Goal: Task Accomplishment & Management: Use online tool/utility

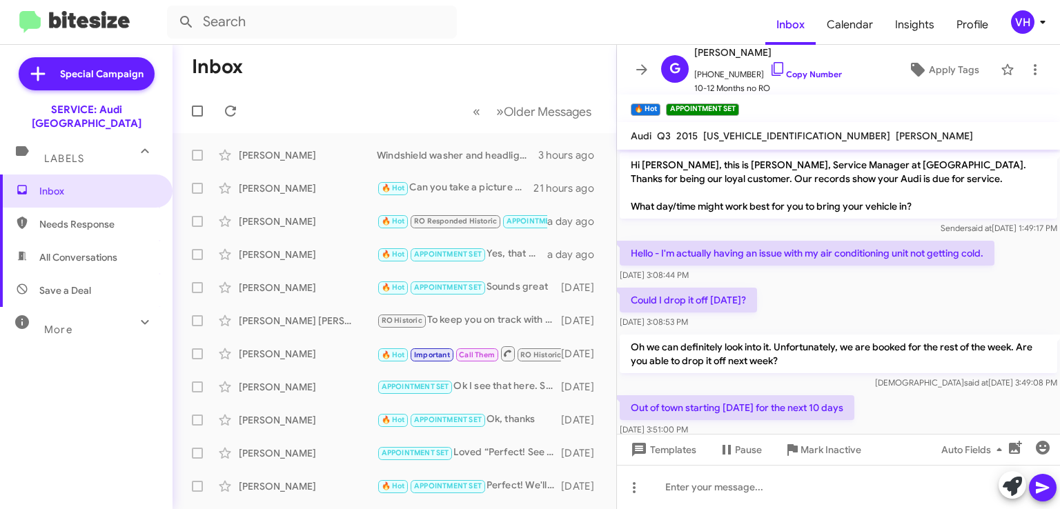
scroll to position [527, 0]
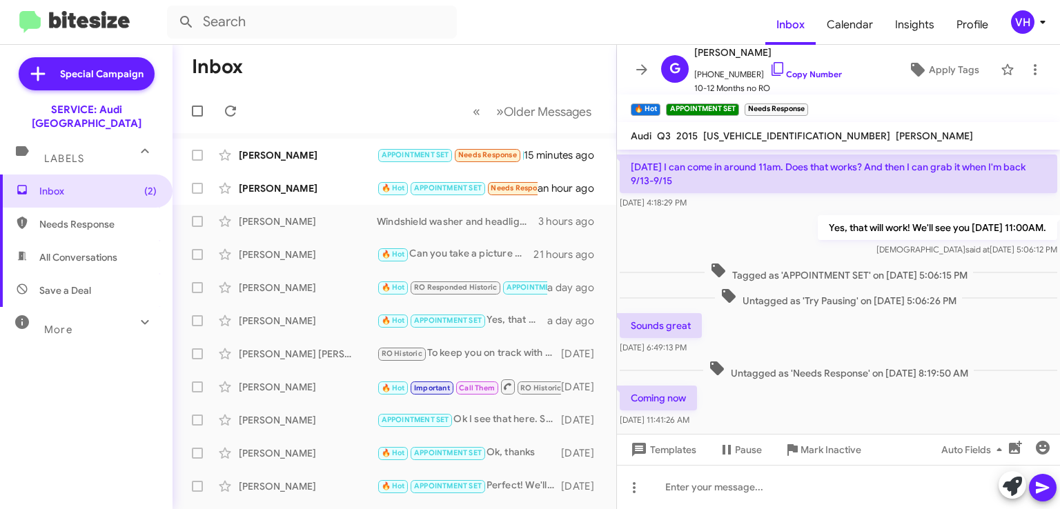
scroll to position [578, 0]
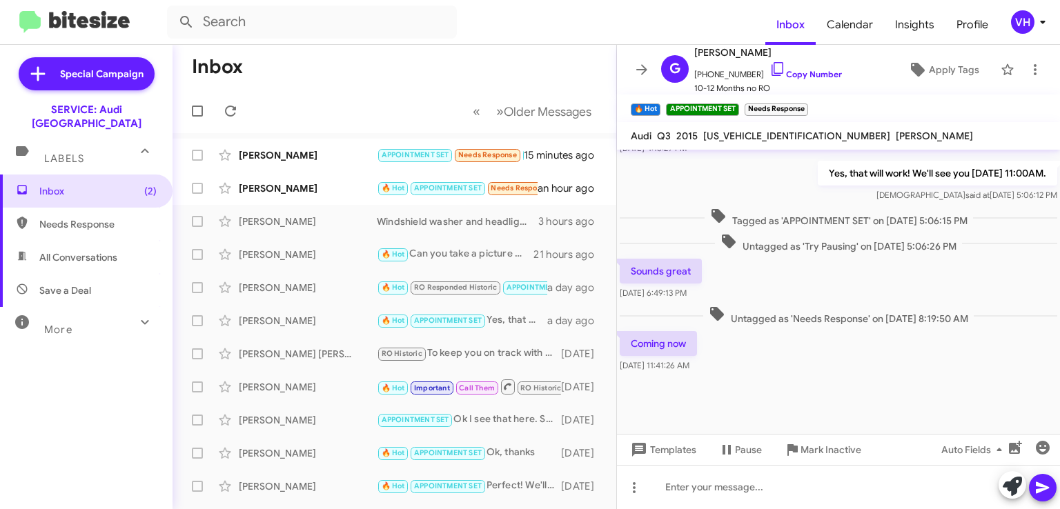
click at [275, 195] on div "[PERSON_NAME] 🔥 Hot APPOINTMENT SET Needs Response Coming now an hour ago" at bounding box center [395, 189] width 422 height 28
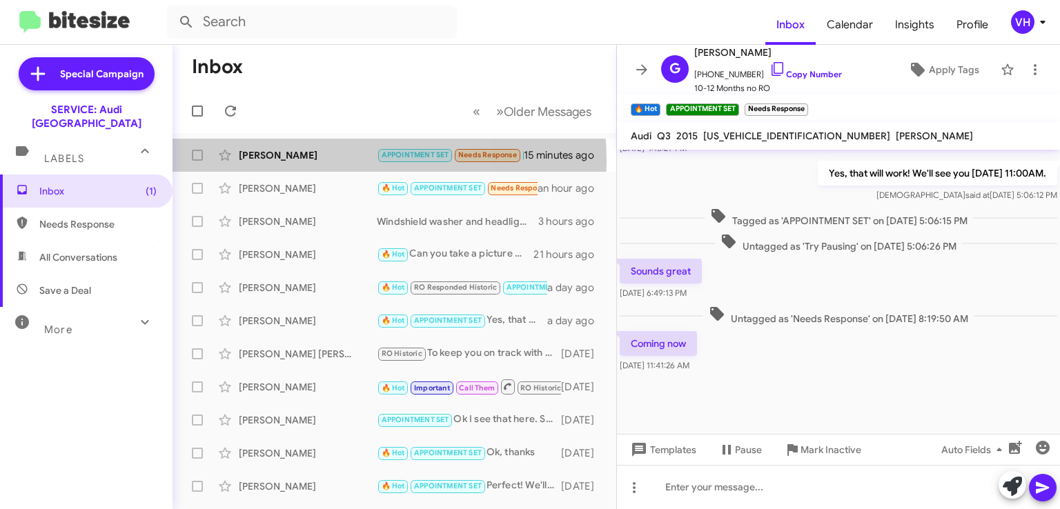
click at [286, 162] on div "[PERSON_NAME]" at bounding box center [308, 155] width 138 height 14
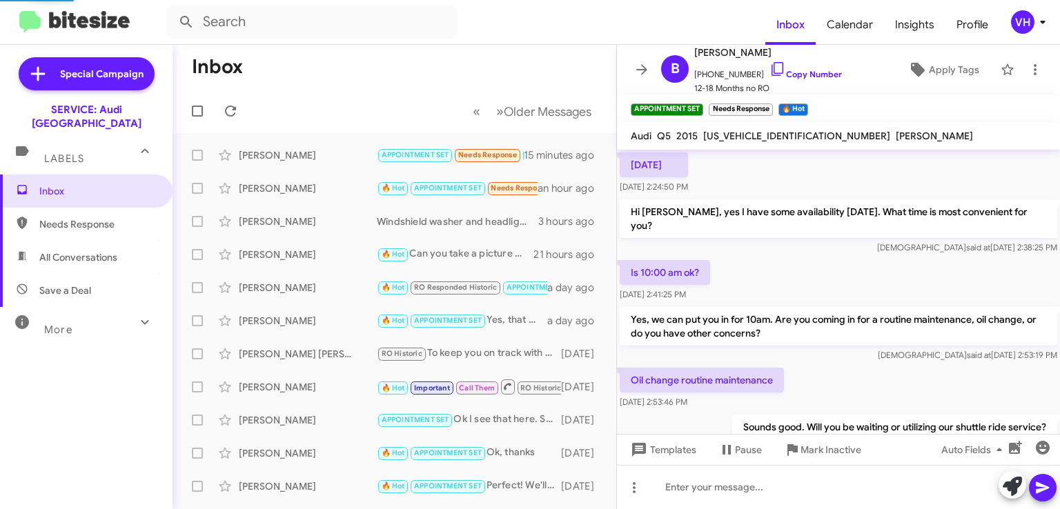
scroll to position [69, 0]
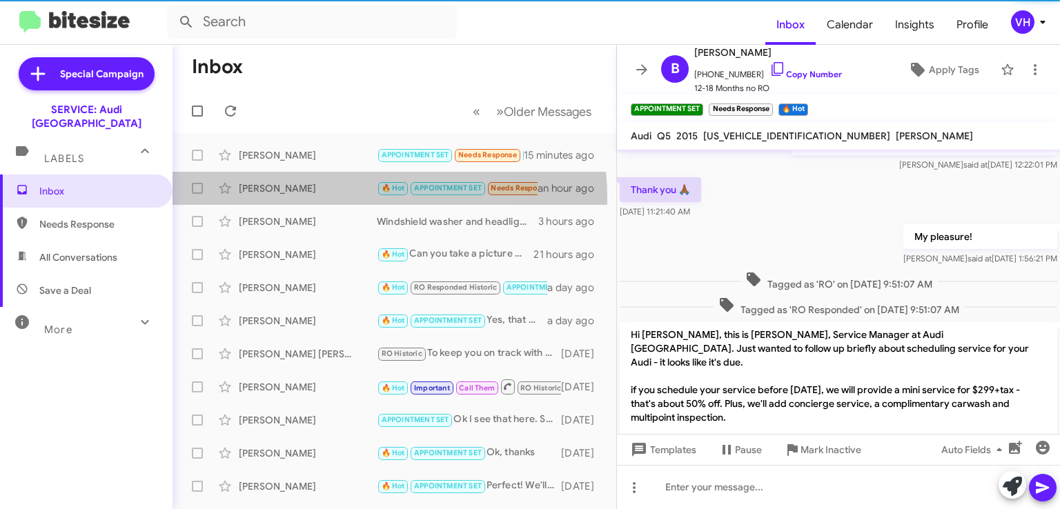
click at [296, 199] on div "Gail Reid 🔥 Hot APPOINTMENT SET Needs Response Coming now an hour ago" at bounding box center [395, 189] width 422 height 28
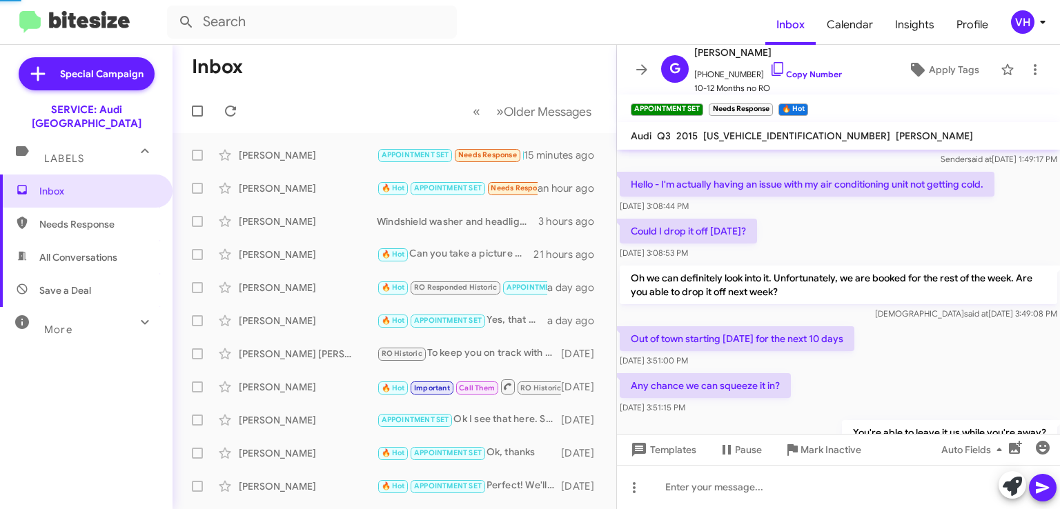
scroll to position [578, 0]
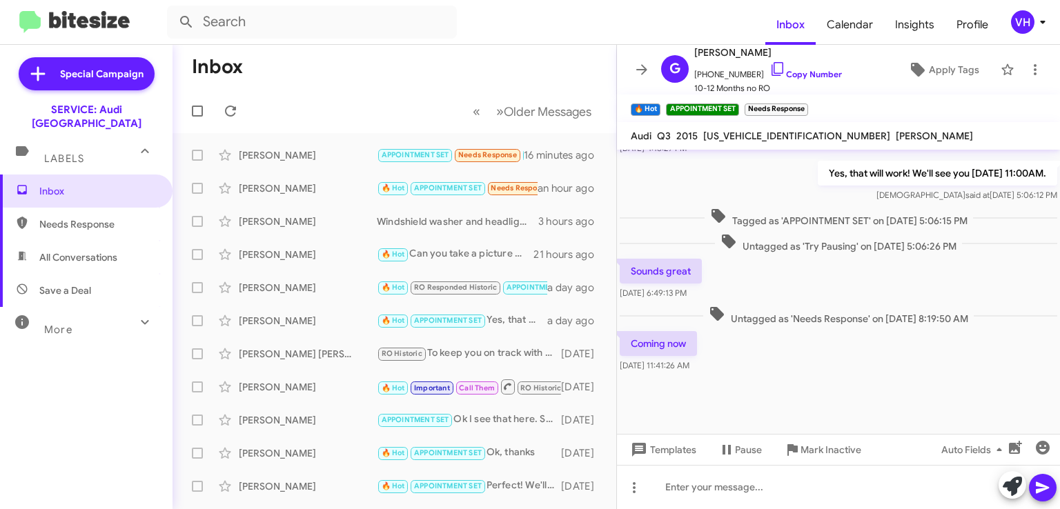
click at [806, 106] on span "×" at bounding box center [805, 103] width 8 height 17
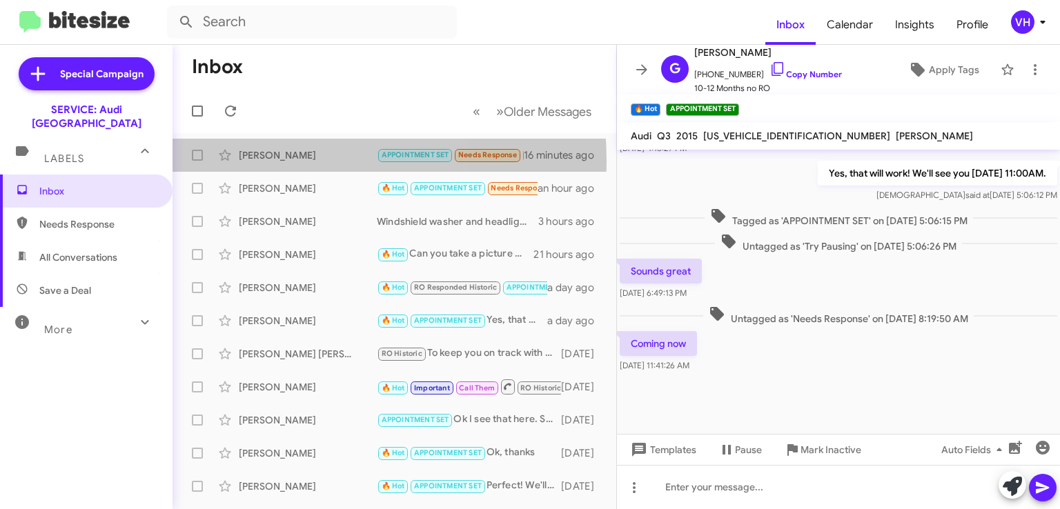
click at [274, 160] on div "[PERSON_NAME]" at bounding box center [308, 155] width 138 height 14
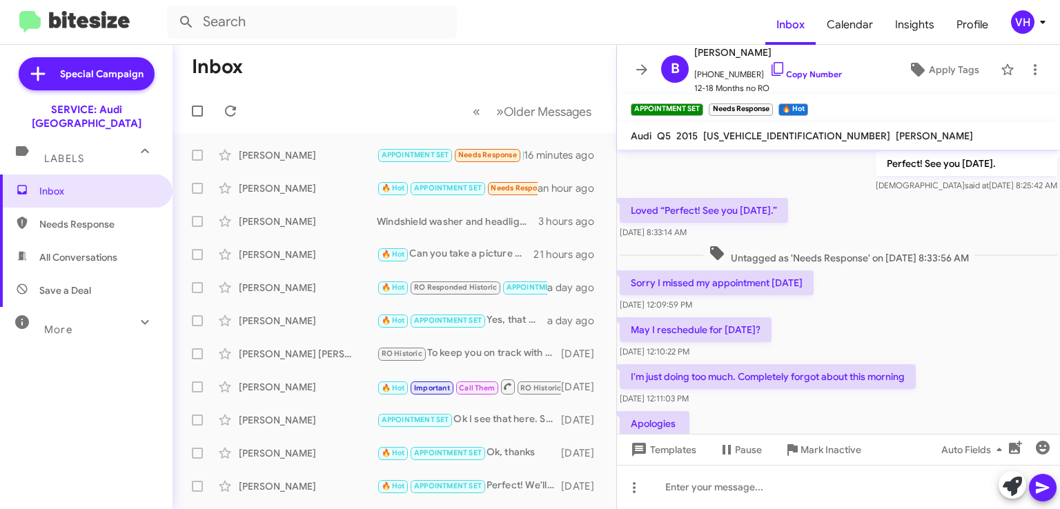
scroll to position [1478, 0]
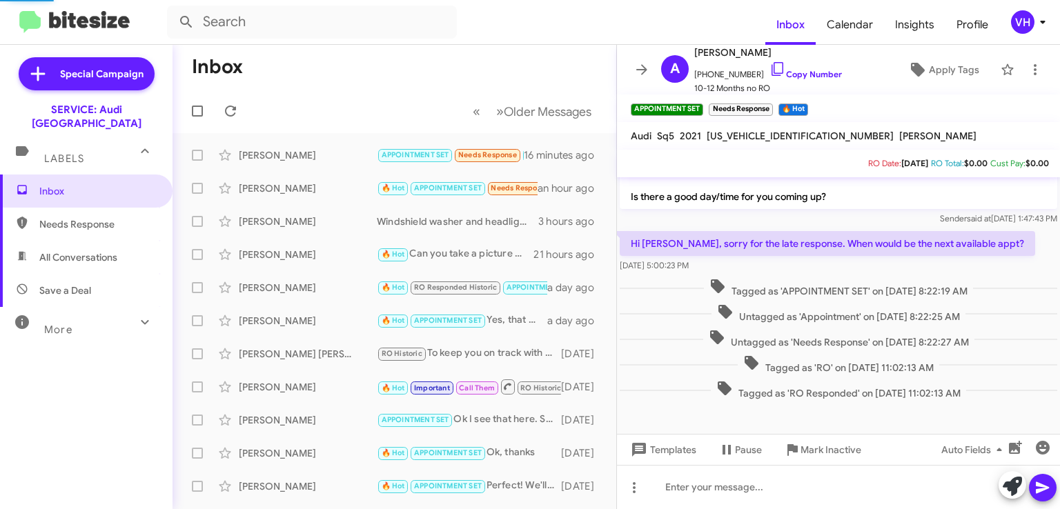
scroll to position [202, 0]
click at [289, 191] on div "[PERSON_NAME]" at bounding box center [308, 189] width 138 height 14
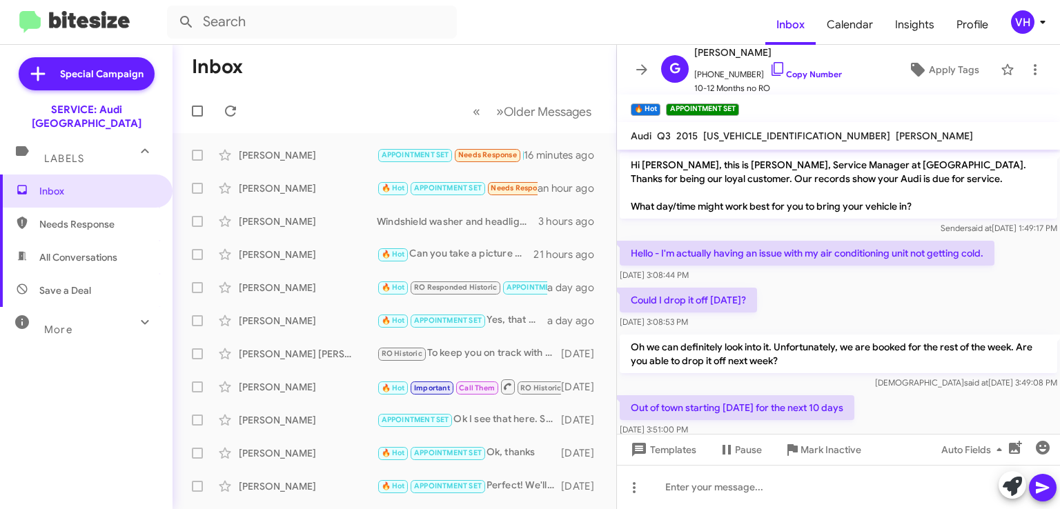
click at [761, 135] on span "WA1GFCFS0FR011330" at bounding box center [796, 136] width 187 height 12
copy span "WA1GFCFS0FR011330"
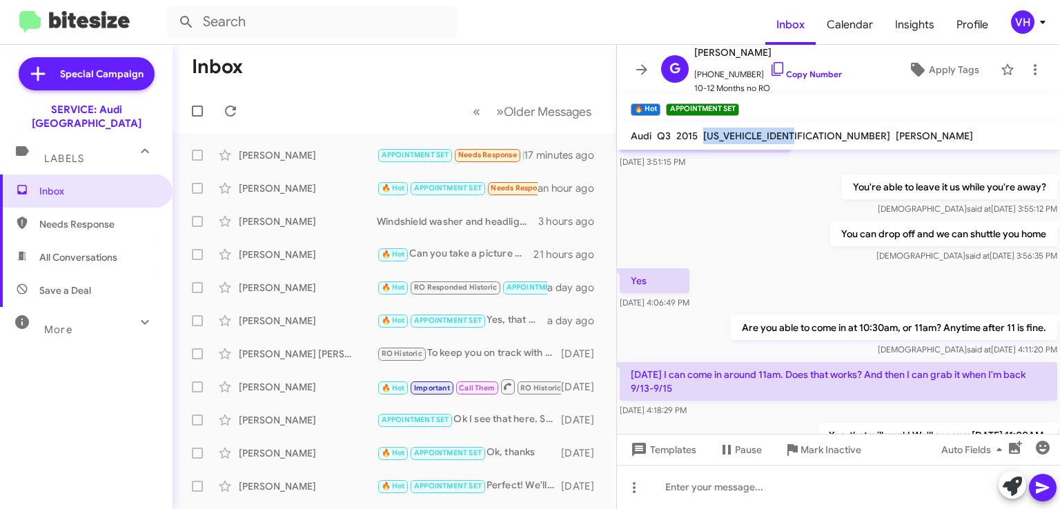
scroll to position [607, 0]
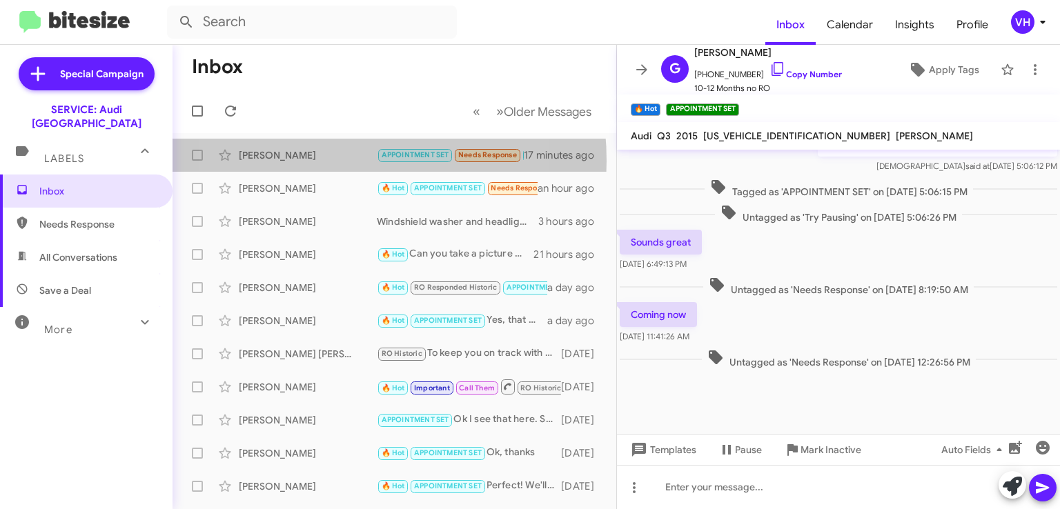
click at [315, 161] on div "[PERSON_NAME]" at bounding box center [308, 155] width 138 height 14
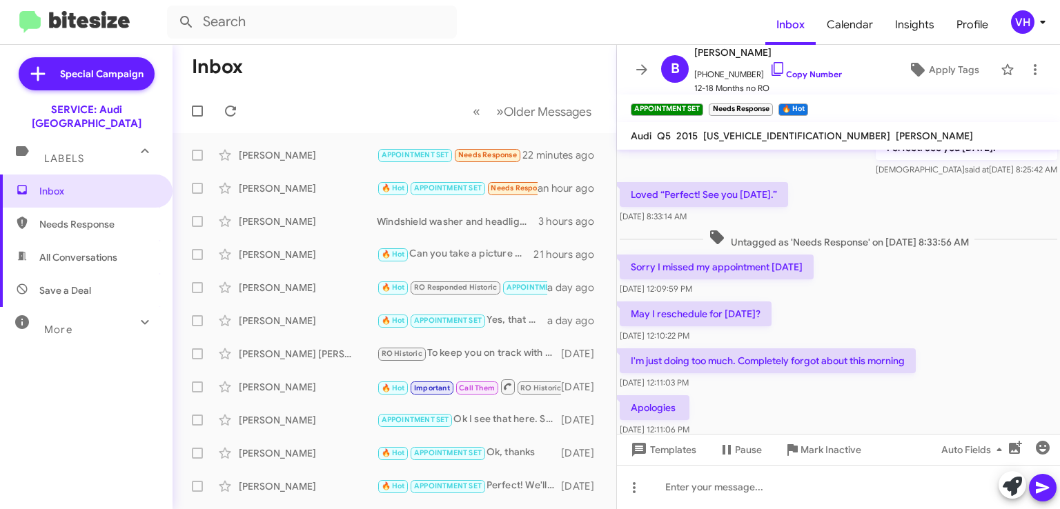
scroll to position [1414, 0]
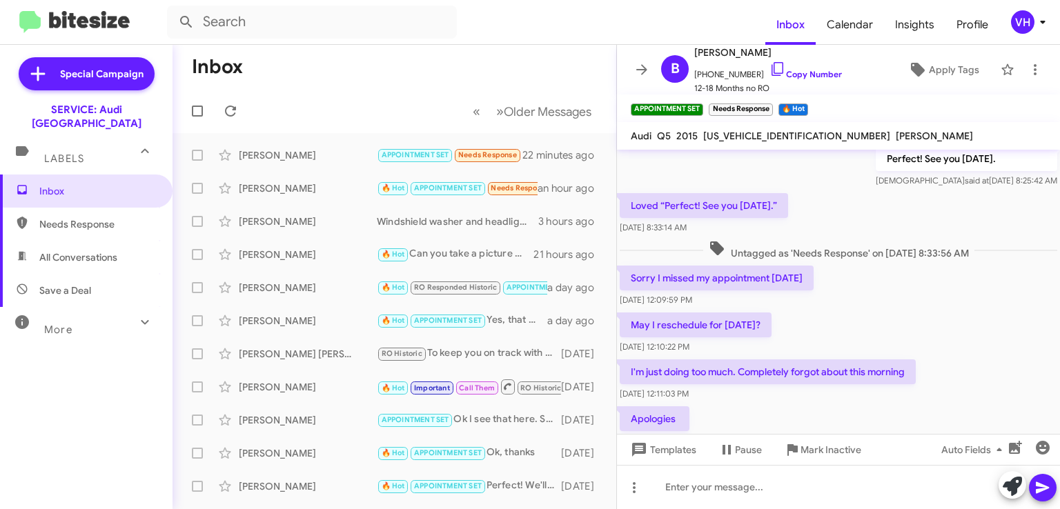
click at [767, 104] on span "×" at bounding box center [769, 103] width 8 height 17
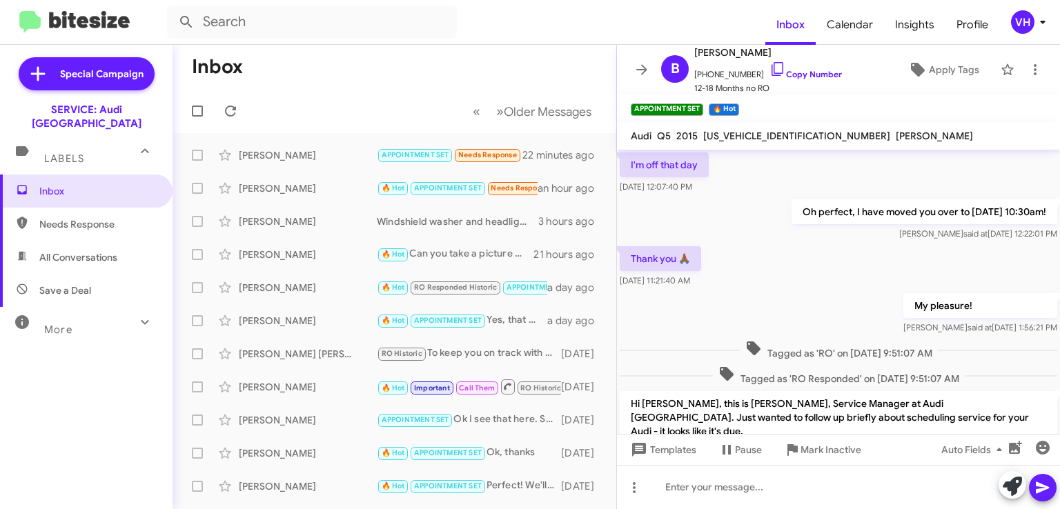
scroll to position [69, 0]
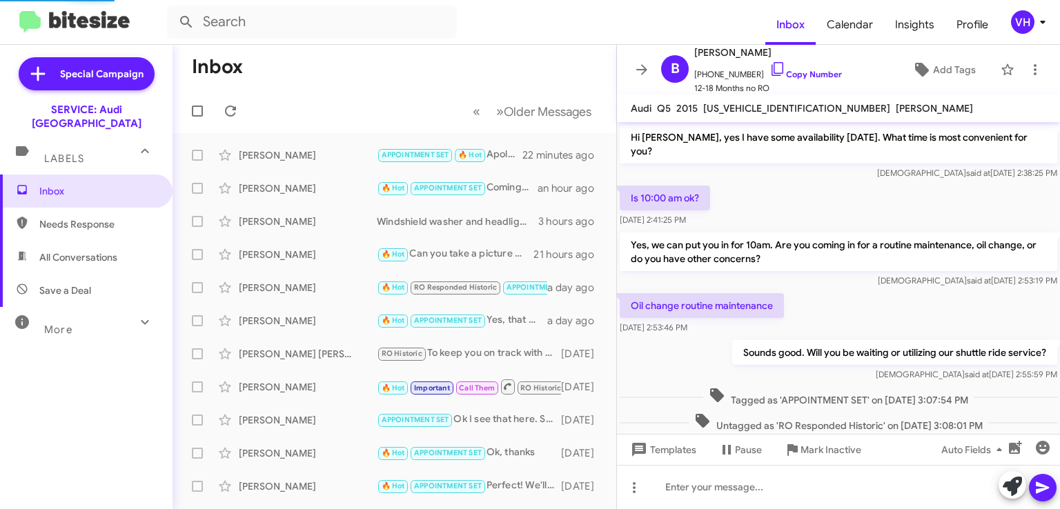
scroll to position [514, 0]
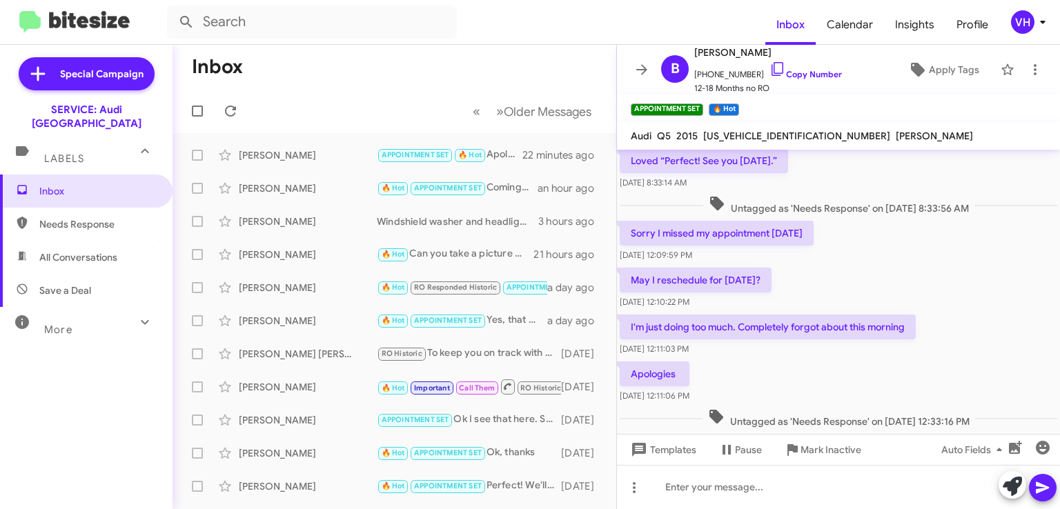
click at [645, 68] on icon at bounding box center [641, 69] width 11 height 10
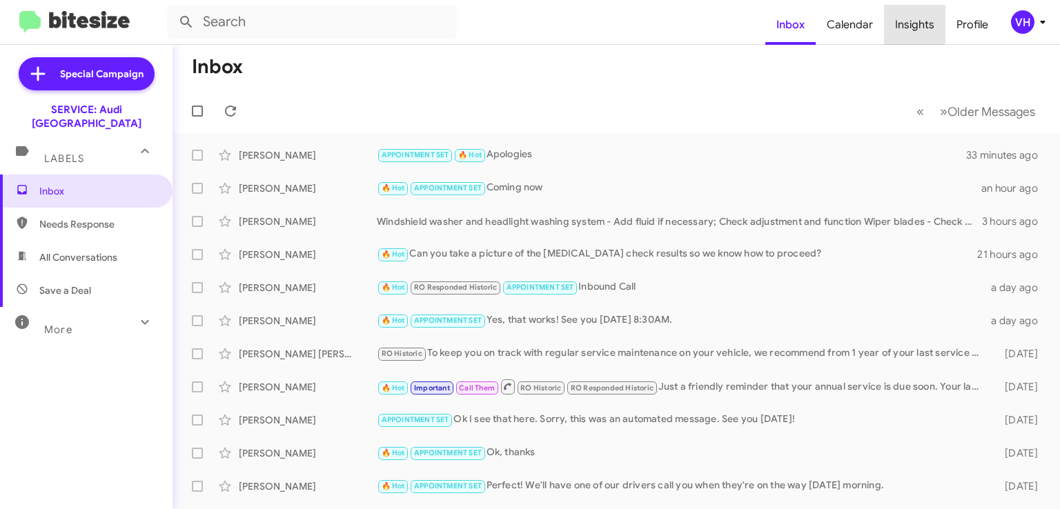
click at [908, 20] on span "Insights" at bounding box center [914, 25] width 61 height 40
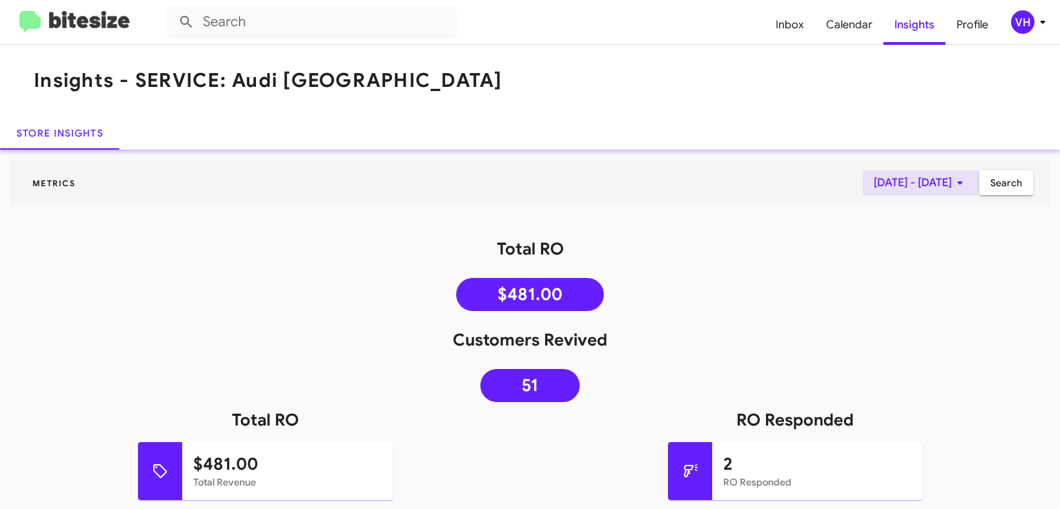
click at [897, 186] on span "Sep 1, 2025 - Sep 5, 2025" at bounding box center [921, 182] width 95 height 25
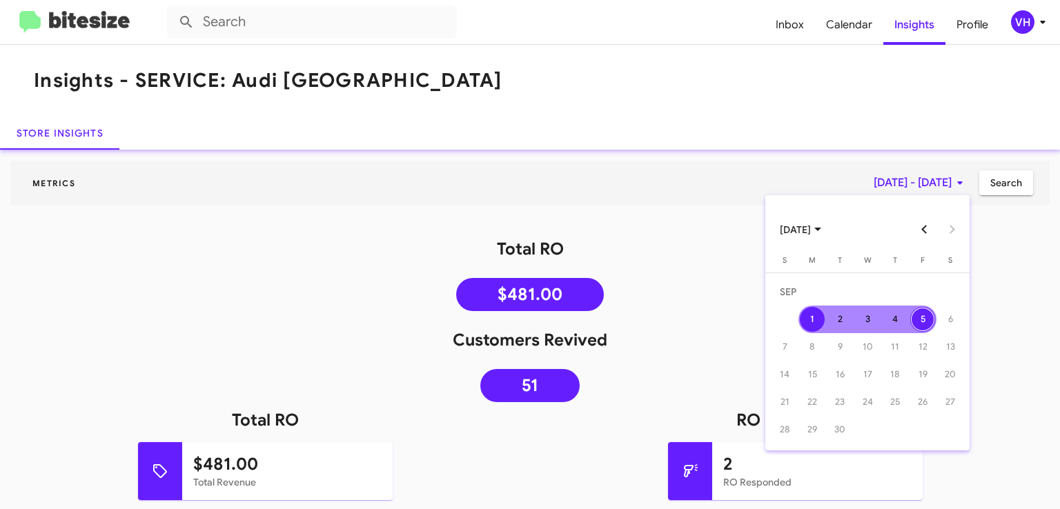
click at [897, 186] on div at bounding box center [530, 254] width 1060 height 509
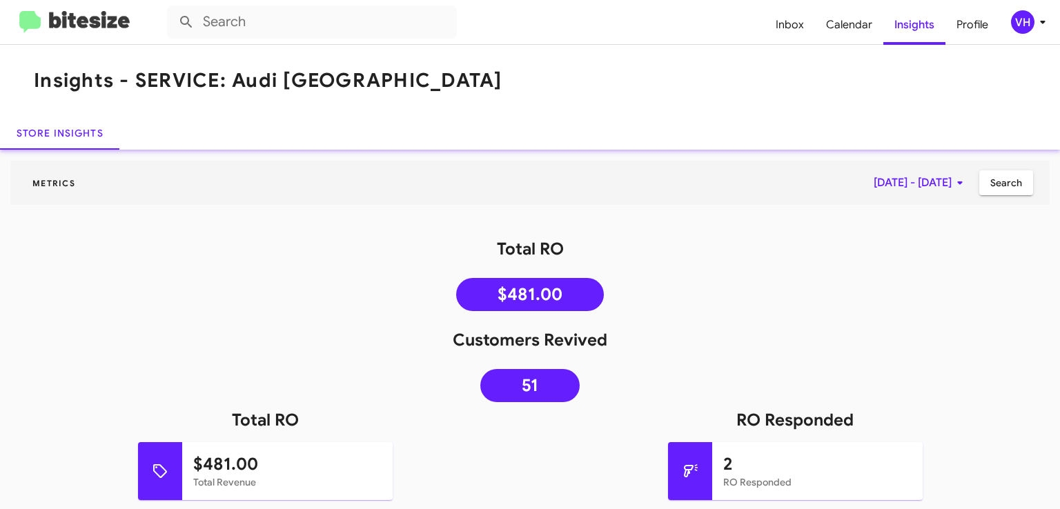
click at [790, 20] on span "Inbox" at bounding box center [790, 25] width 50 height 40
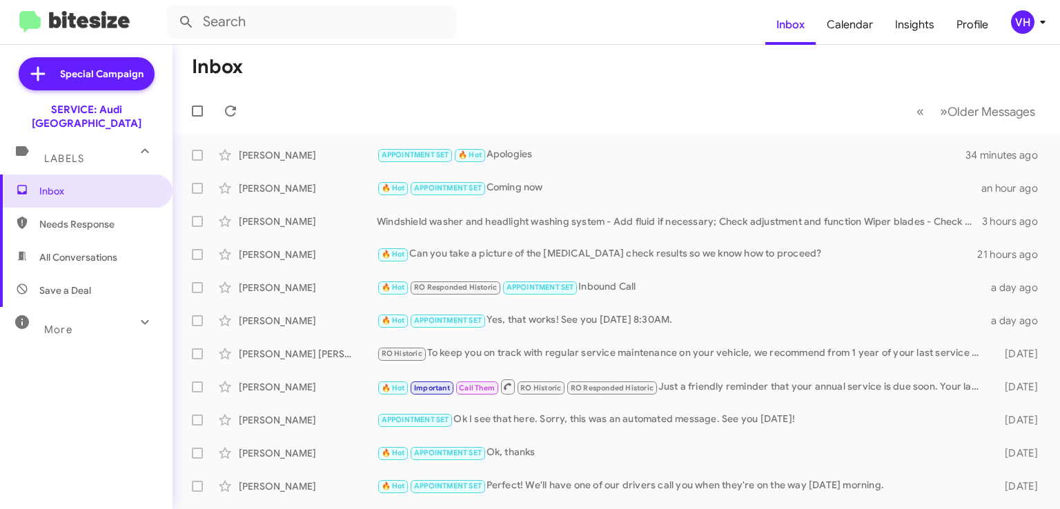
click at [834, 26] on span "Calendar" at bounding box center [850, 25] width 68 height 40
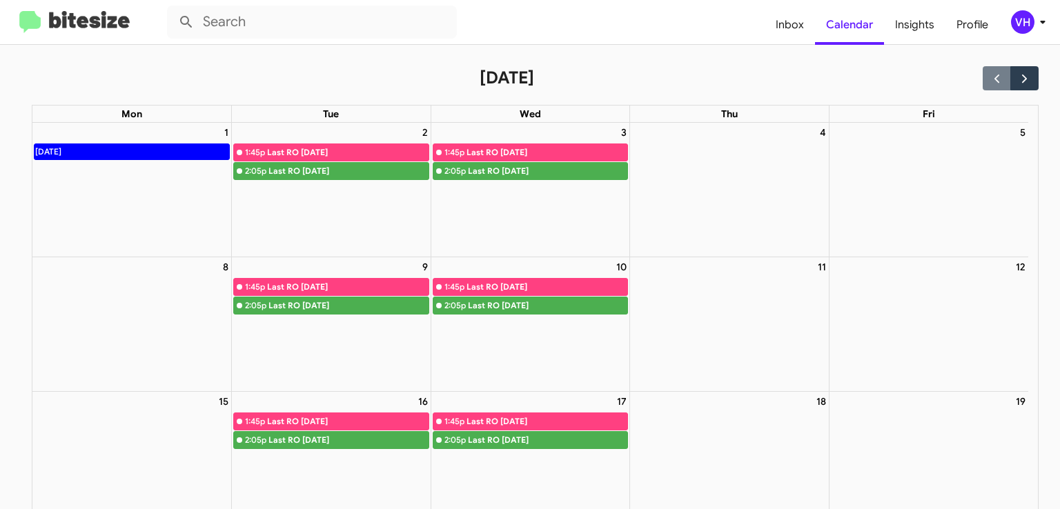
click at [781, 37] on span "Inbox" at bounding box center [790, 25] width 50 height 40
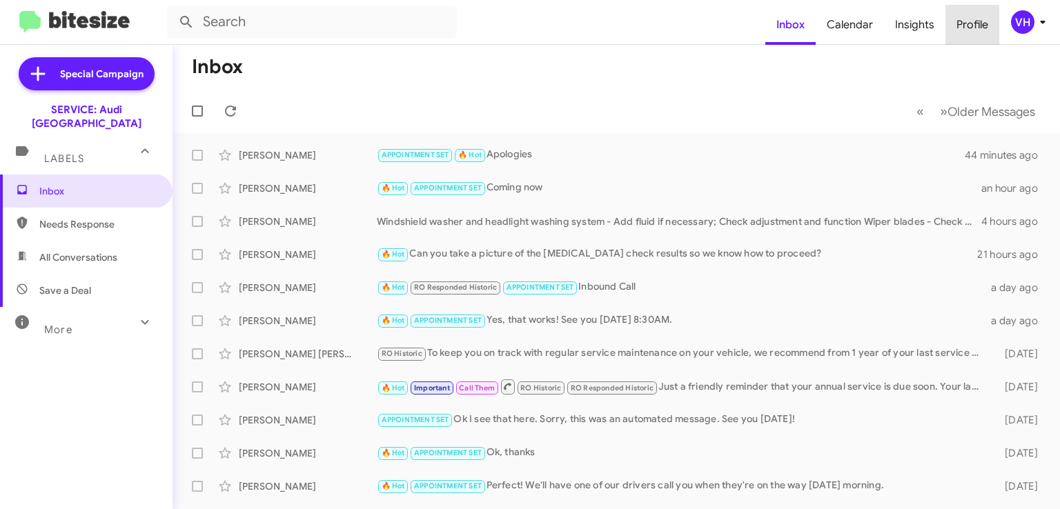
click at [970, 20] on span "Profile" at bounding box center [973, 25] width 54 height 40
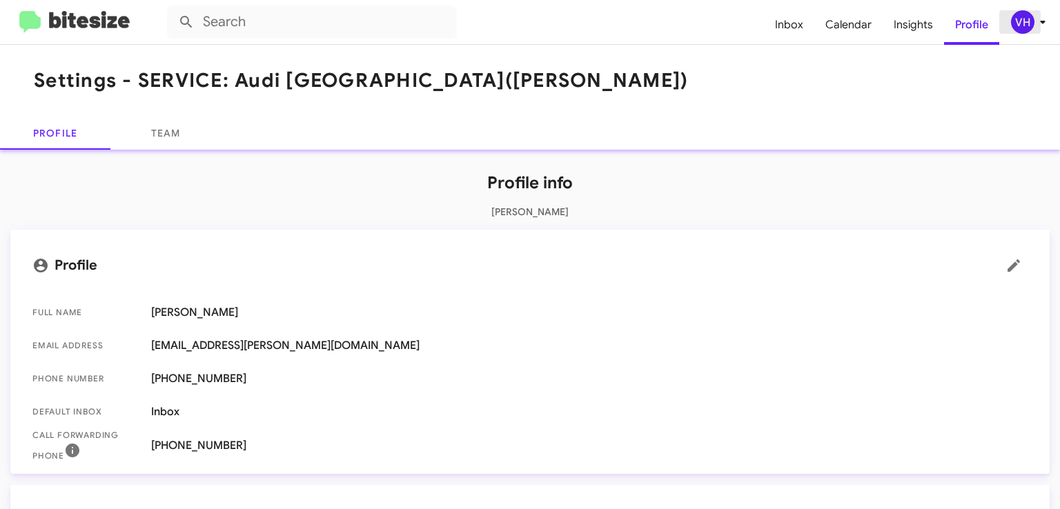
click at [1029, 23] on div "VH" at bounding box center [1022, 21] width 23 height 23
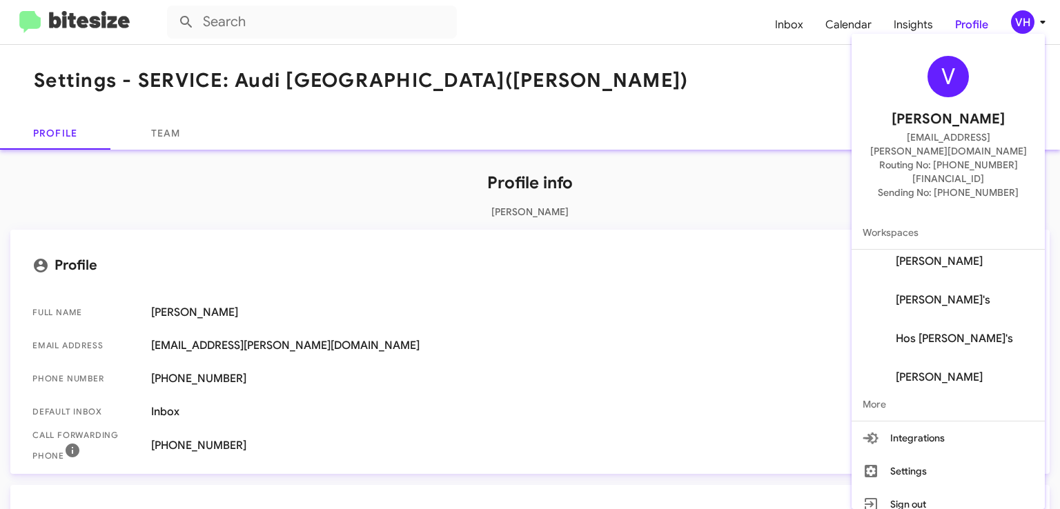
scroll to position [248, 0]
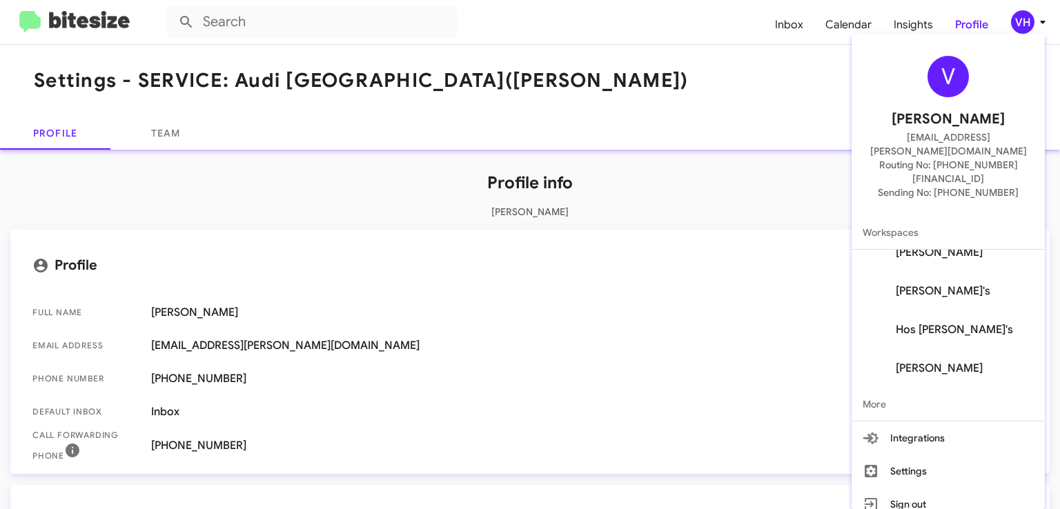
click at [743, 279] on div at bounding box center [530, 254] width 1060 height 509
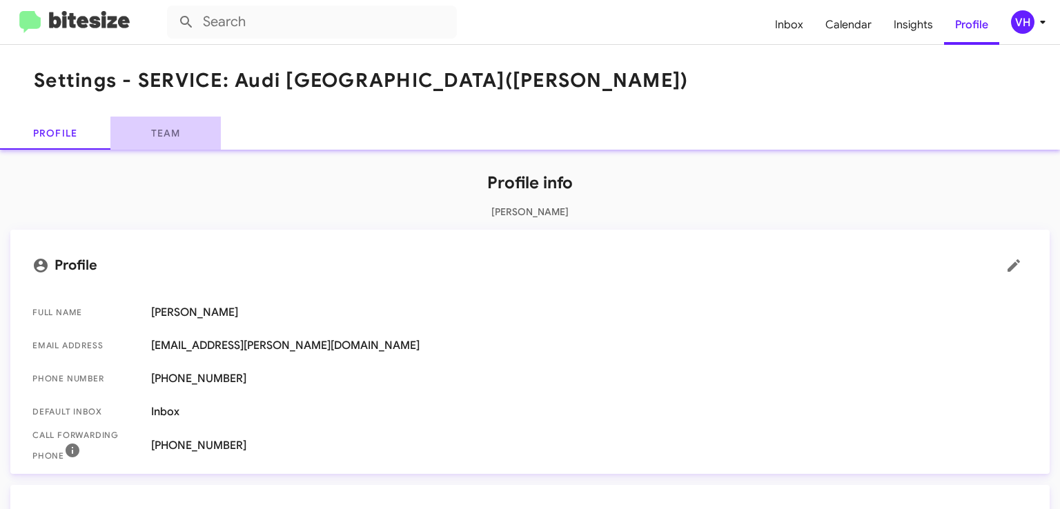
click at [170, 133] on link "Team" at bounding box center [165, 133] width 110 height 33
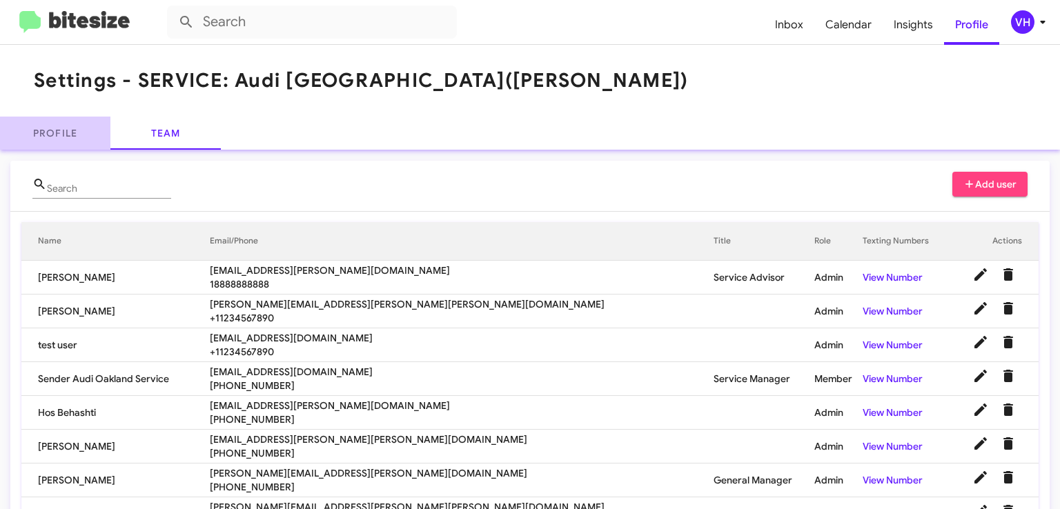
click at [39, 127] on link "Profile" at bounding box center [55, 133] width 110 height 33
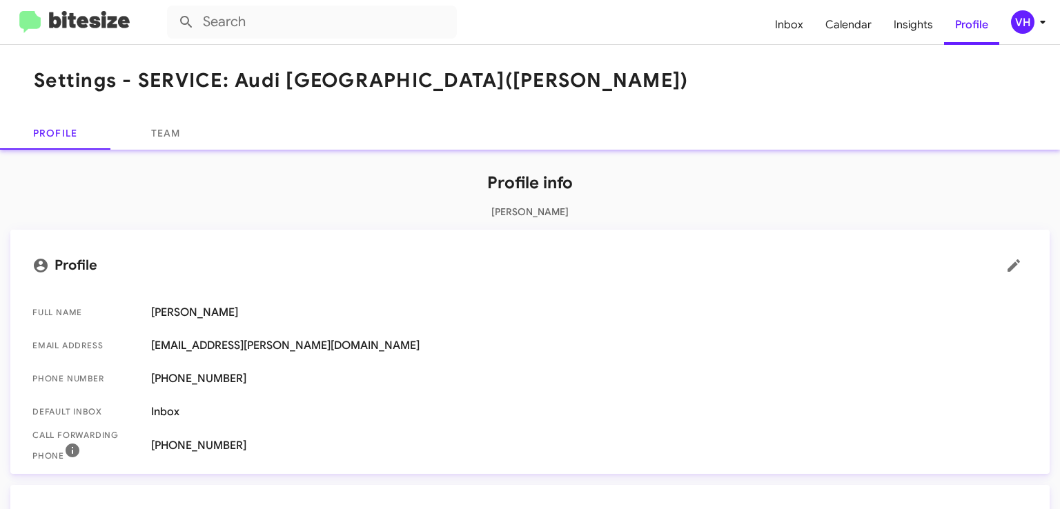
click at [784, 29] on span "Inbox" at bounding box center [789, 25] width 50 height 40
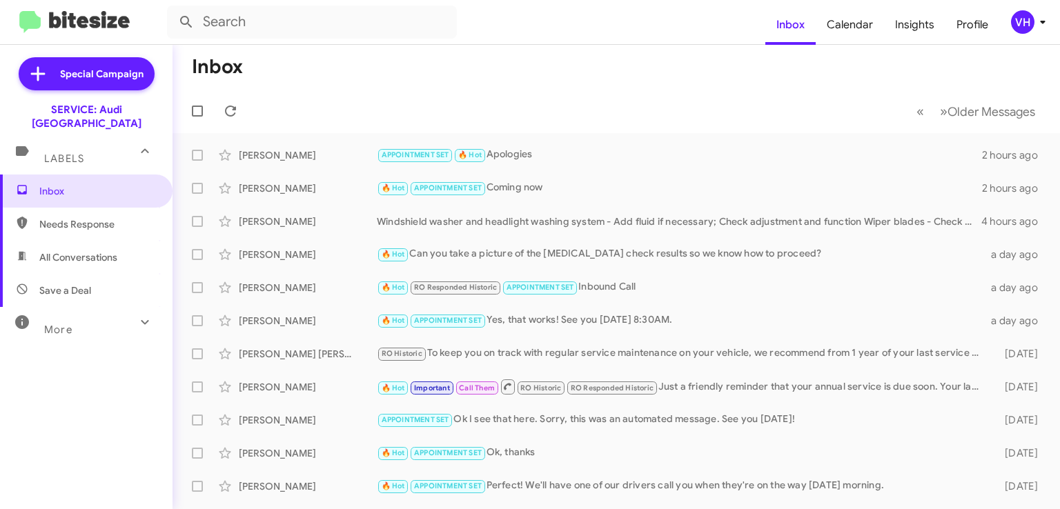
click at [275, 285] on div "[PERSON_NAME]" at bounding box center [308, 288] width 138 height 14
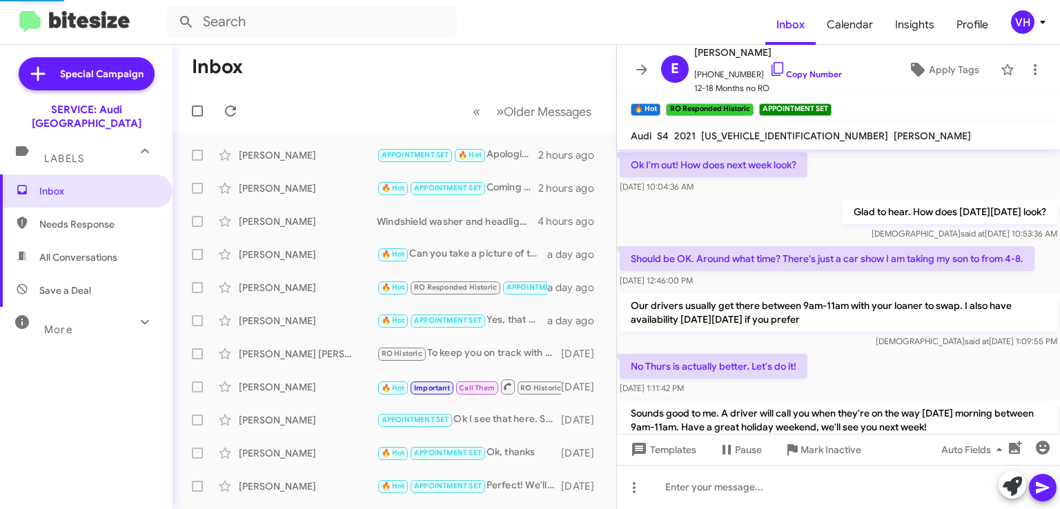
scroll to position [645, 0]
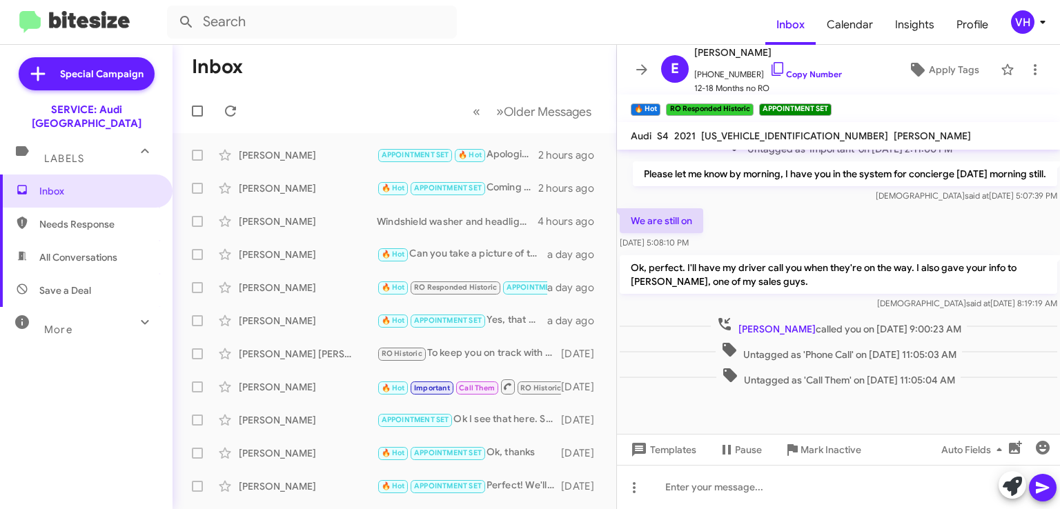
click at [745, 138] on span "WAUB4AF48MA035654" at bounding box center [794, 136] width 187 height 12
copy span "WAUB4AF48MA035654"
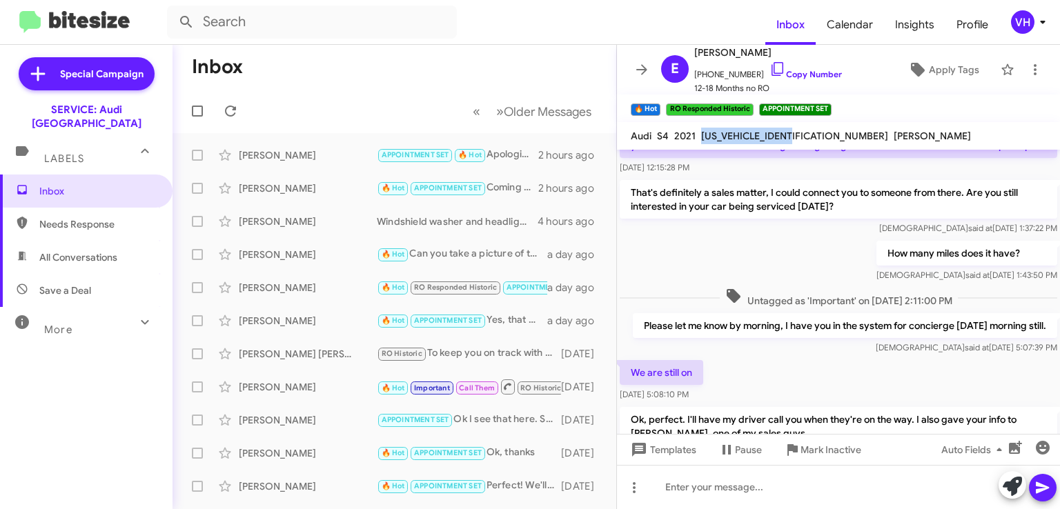
scroll to position [355, 0]
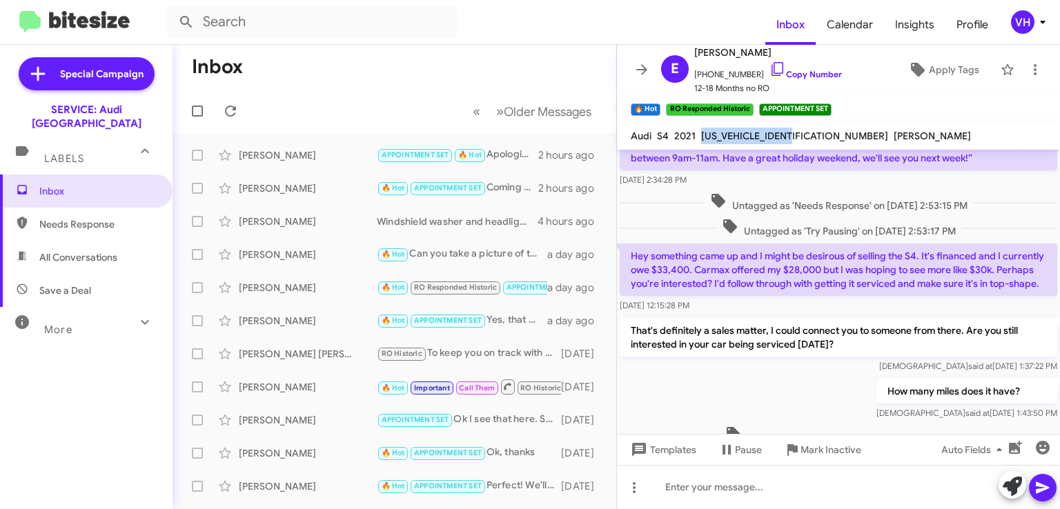
click at [99, 184] on span "Inbox" at bounding box center [97, 191] width 117 height 14
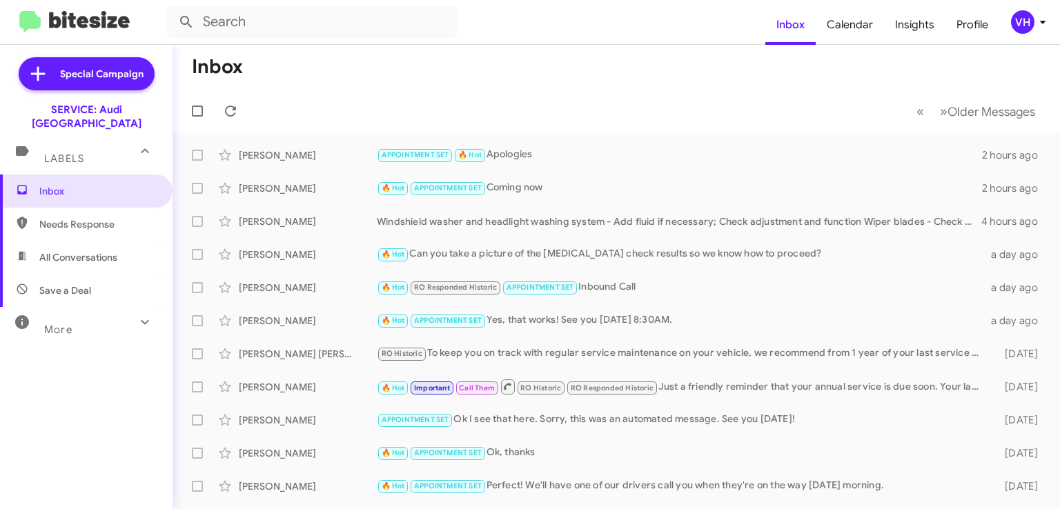
click at [671, 476] on div "Kent Yamane 🔥 Hot APPOINTMENT SET Perfect! We'll have one of our drivers call y…" at bounding box center [617, 487] width 866 height 28
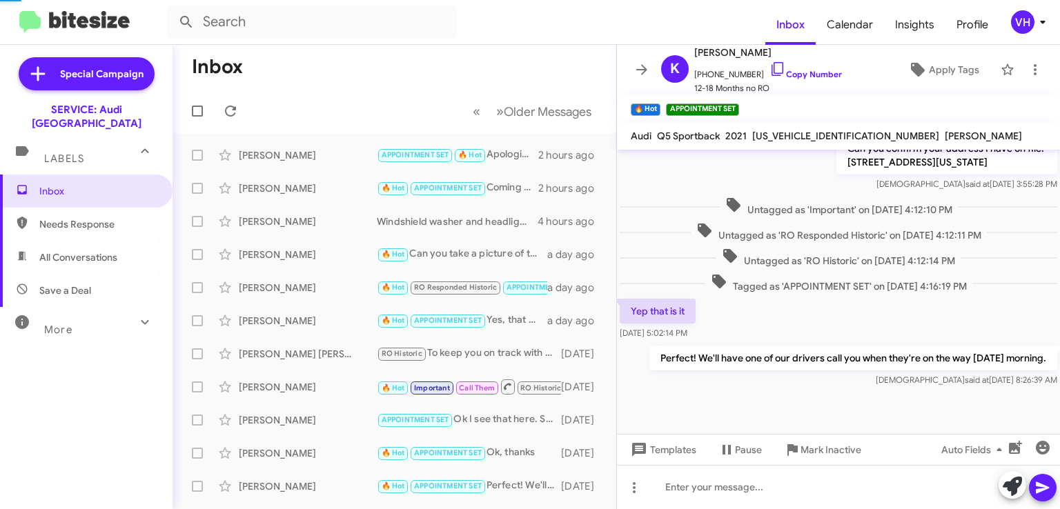
scroll to position [1270, 0]
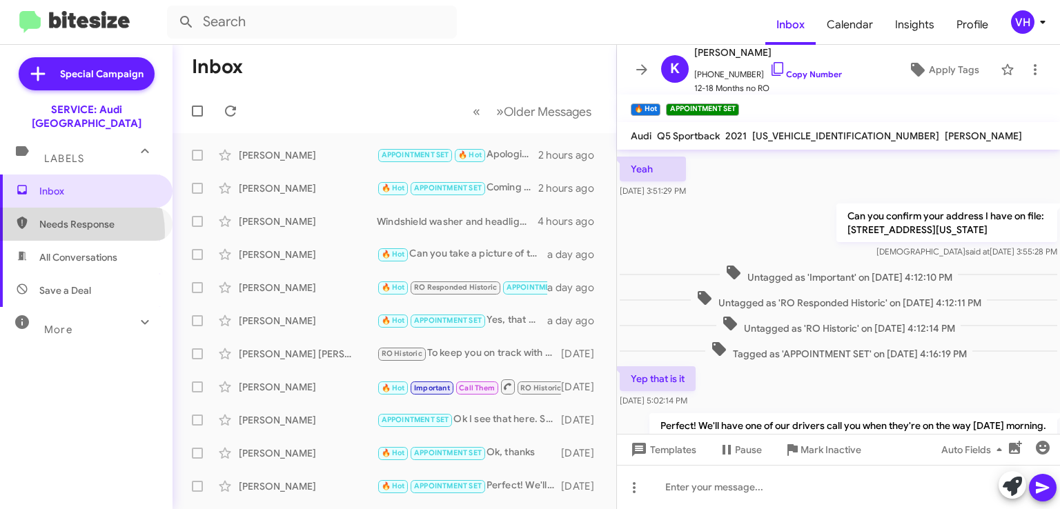
click at [65, 219] on span "Needs Response" at bounding box center [86, 224] width 173 height 33
type input "in:needs-response"
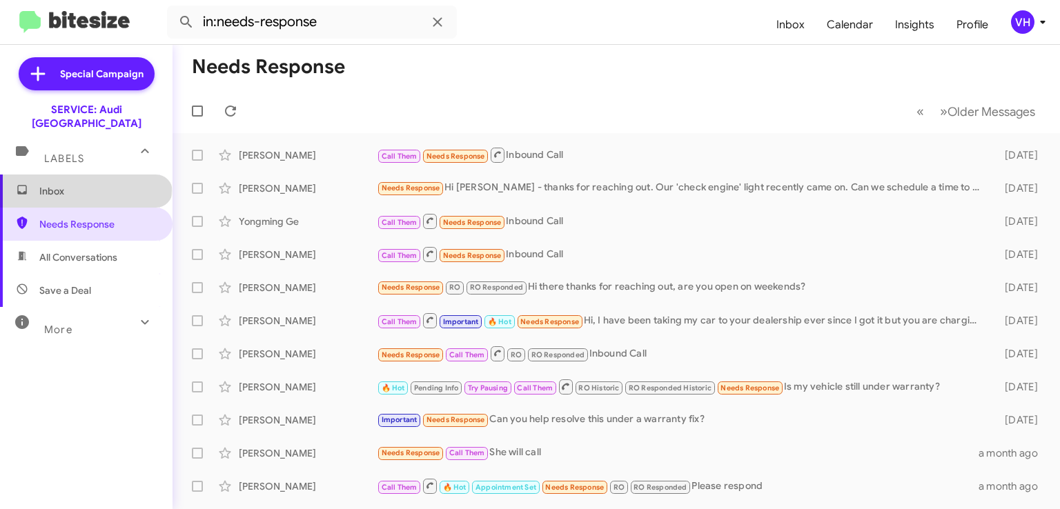
click at [85, 184] on span "Inbox" at bounding box center [97, 191] width 117 height 14
